Goal: Check status: Check status

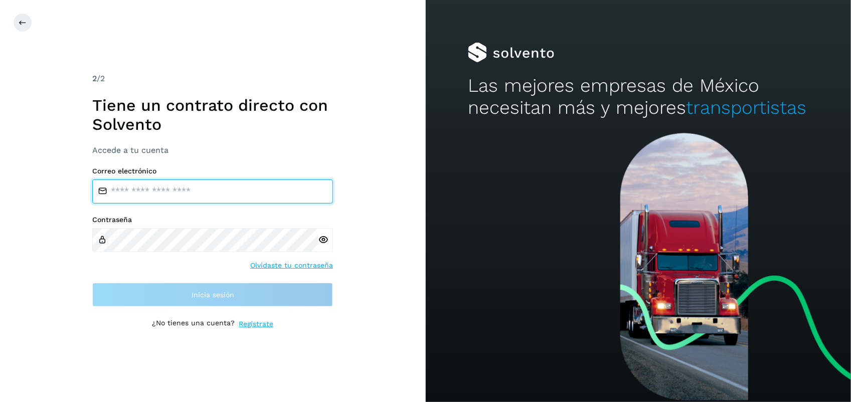
click at [209, 196] on input "email" at bounding box center [212, 191] width 241 height 24
type input "**********"
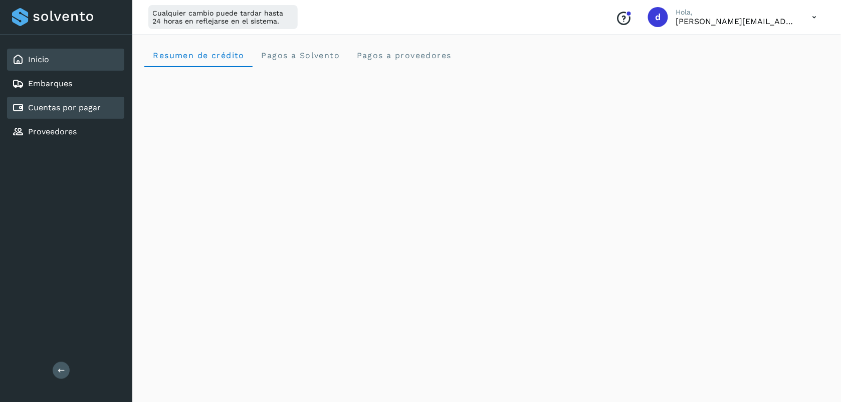
click at [73, 104] on link "Cuentas por pagar" at bounding box center [64, 108] width 73 height 10
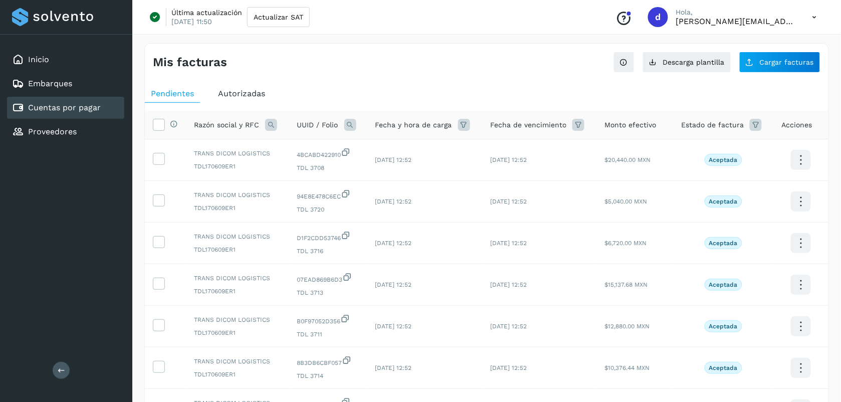
click at [246, 98] on span "Autorizadas" at bounding box center [241, 94] width 47 height 10
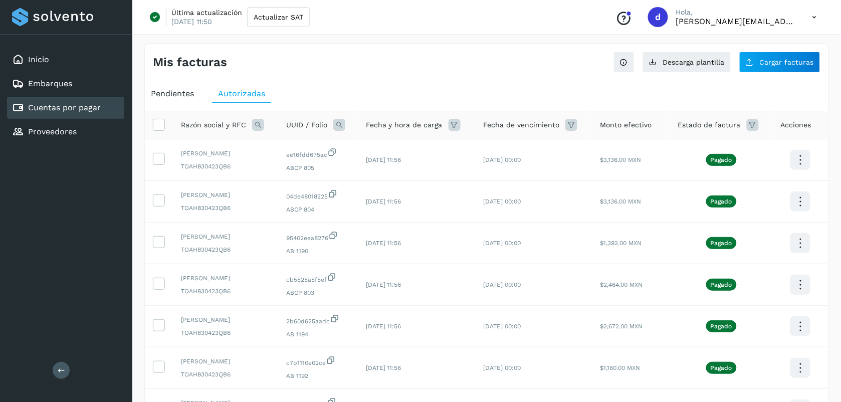
click at [181, 97] on span "Pendientes" at bounding box center [172, 94] width 43 height 10
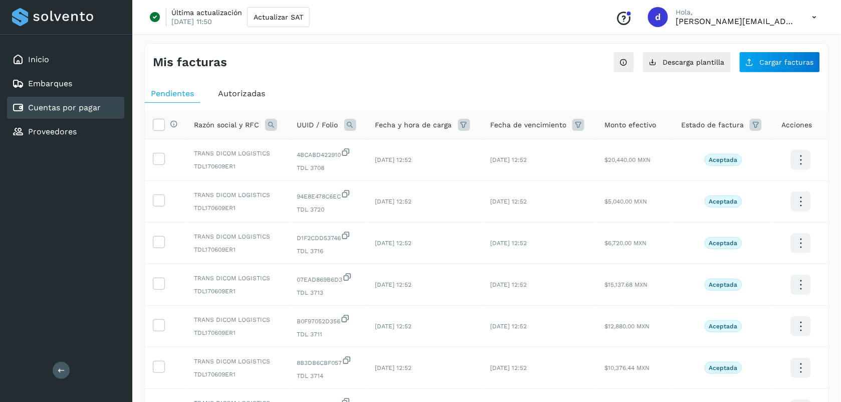
click at [811, 14] on icon at bounding box center [815, 17] width 21 height 21
click at [728, 67] on div "Cerrar sesión" at bounding box center [764, 64] width 119 height 19
